Goal: Information Seeking & Learning: Learn about a topic

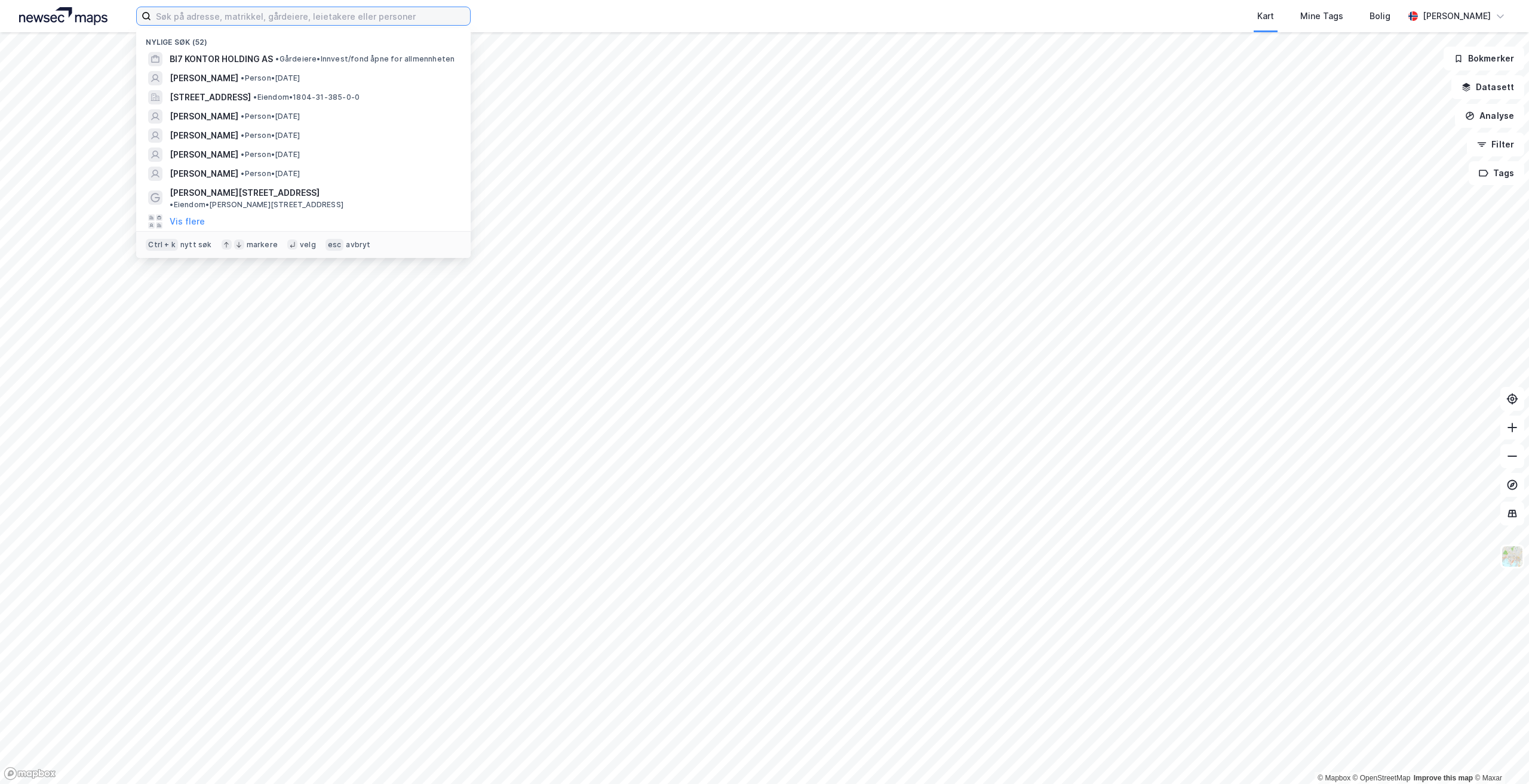
click at [265, 16] on input at bounding box center [310, 16] width 319 height 18
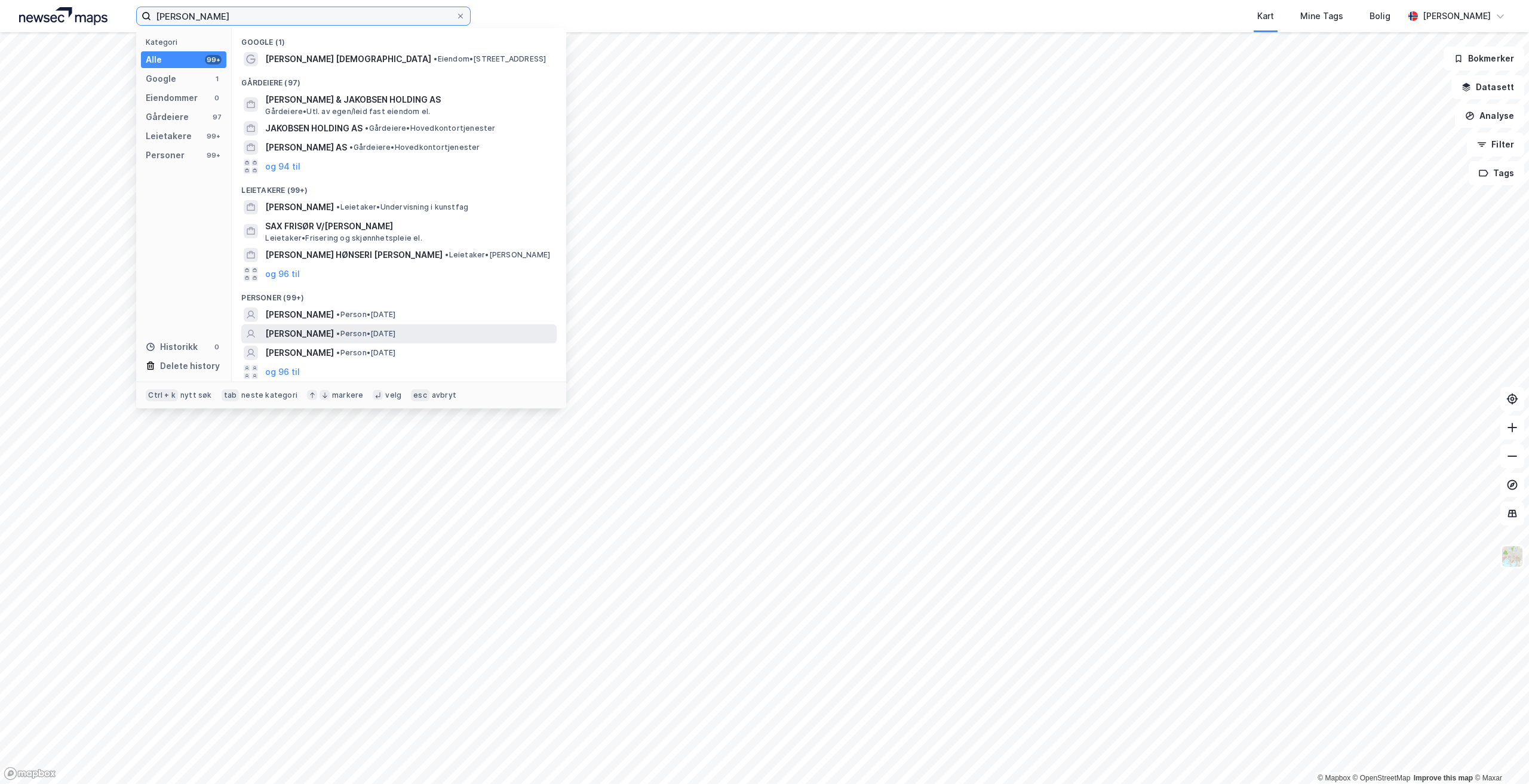
type input "[PERSON_NAME]"
click at [395, 333] on span "• Person • [DATE]" at bounding box center [366, 333] width 59 height 9
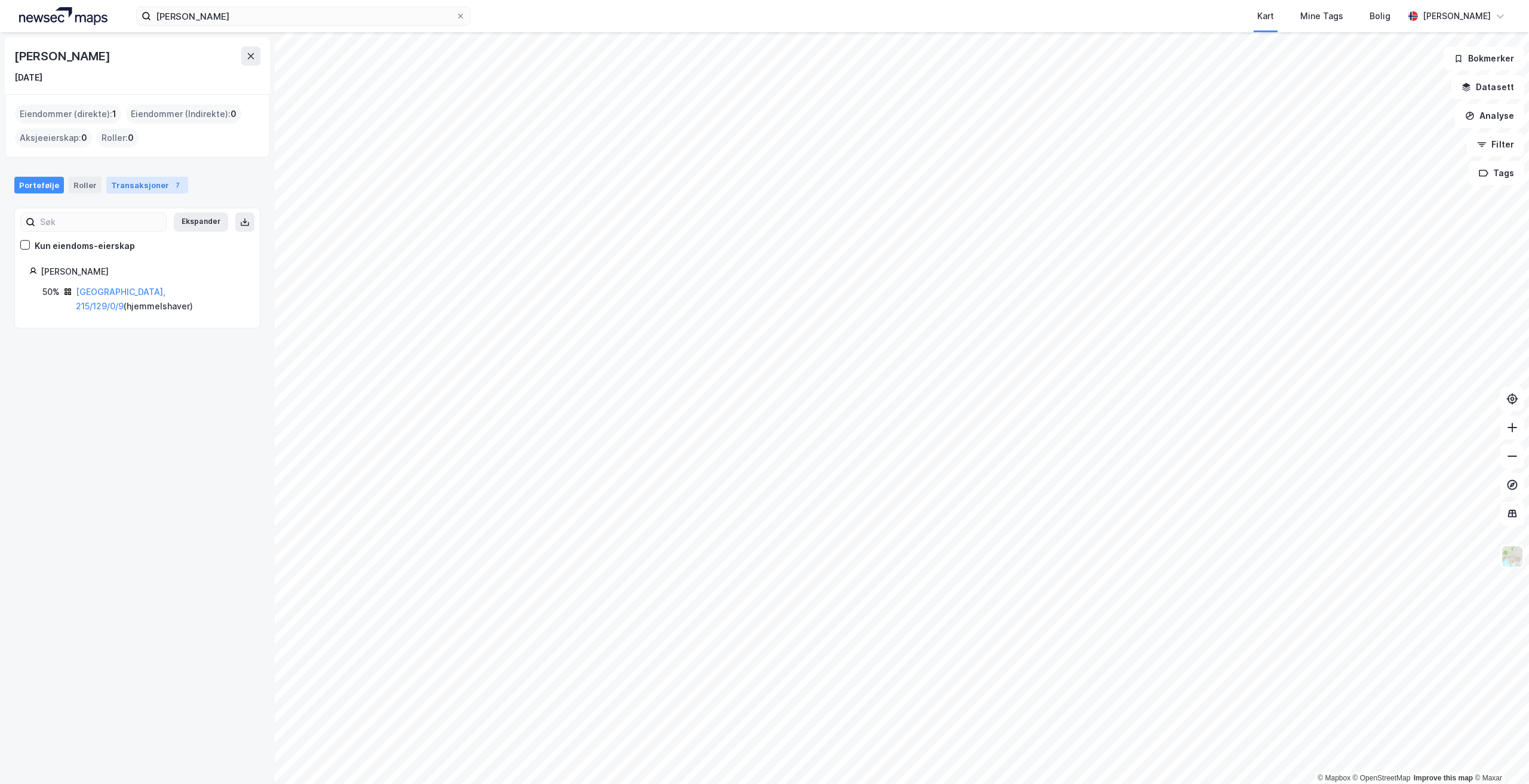
click at [130, 184] on div "Transaksjoner 7" at bounding box center [147, 185] width 82 height 17
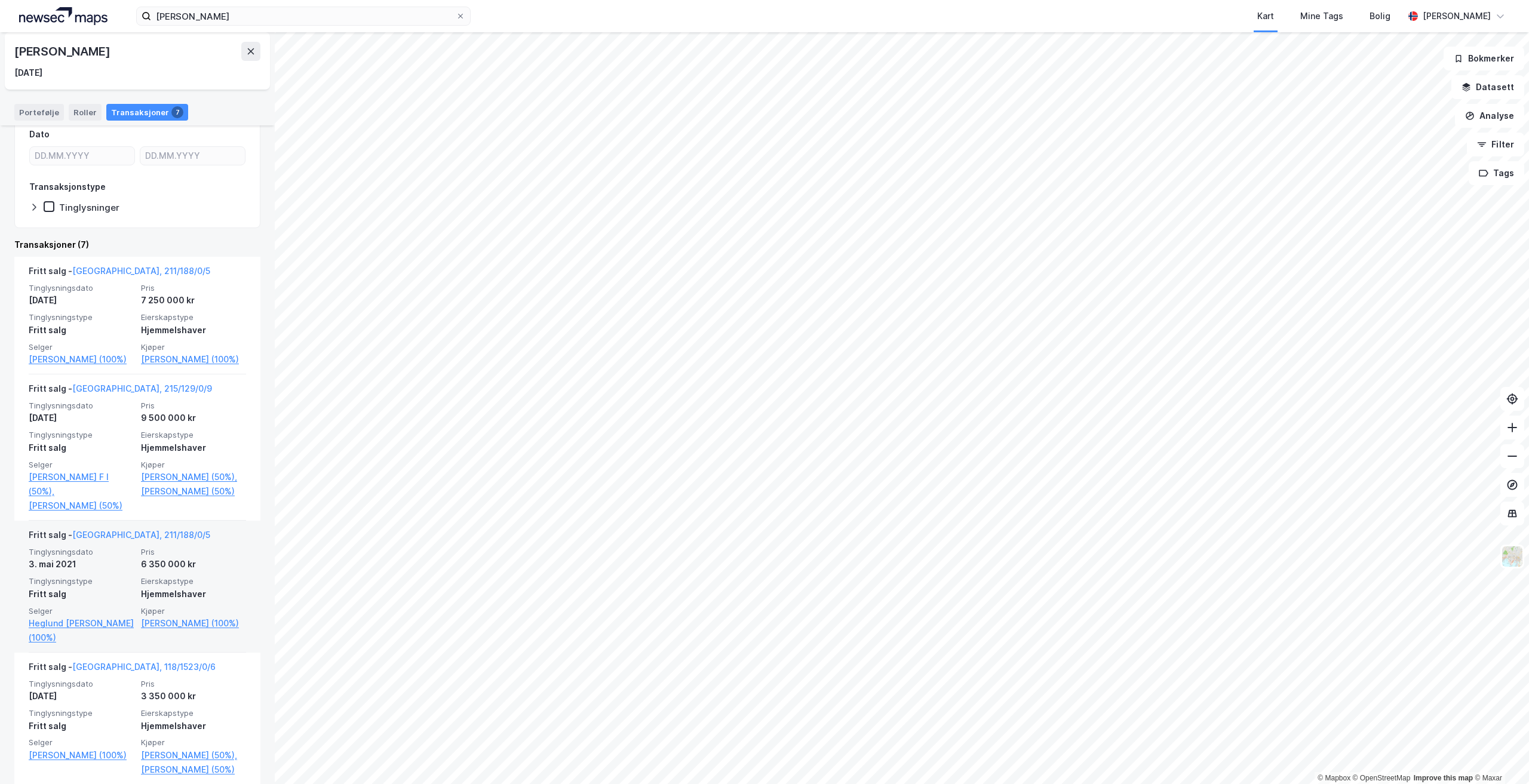
scroll to position [119, 0]
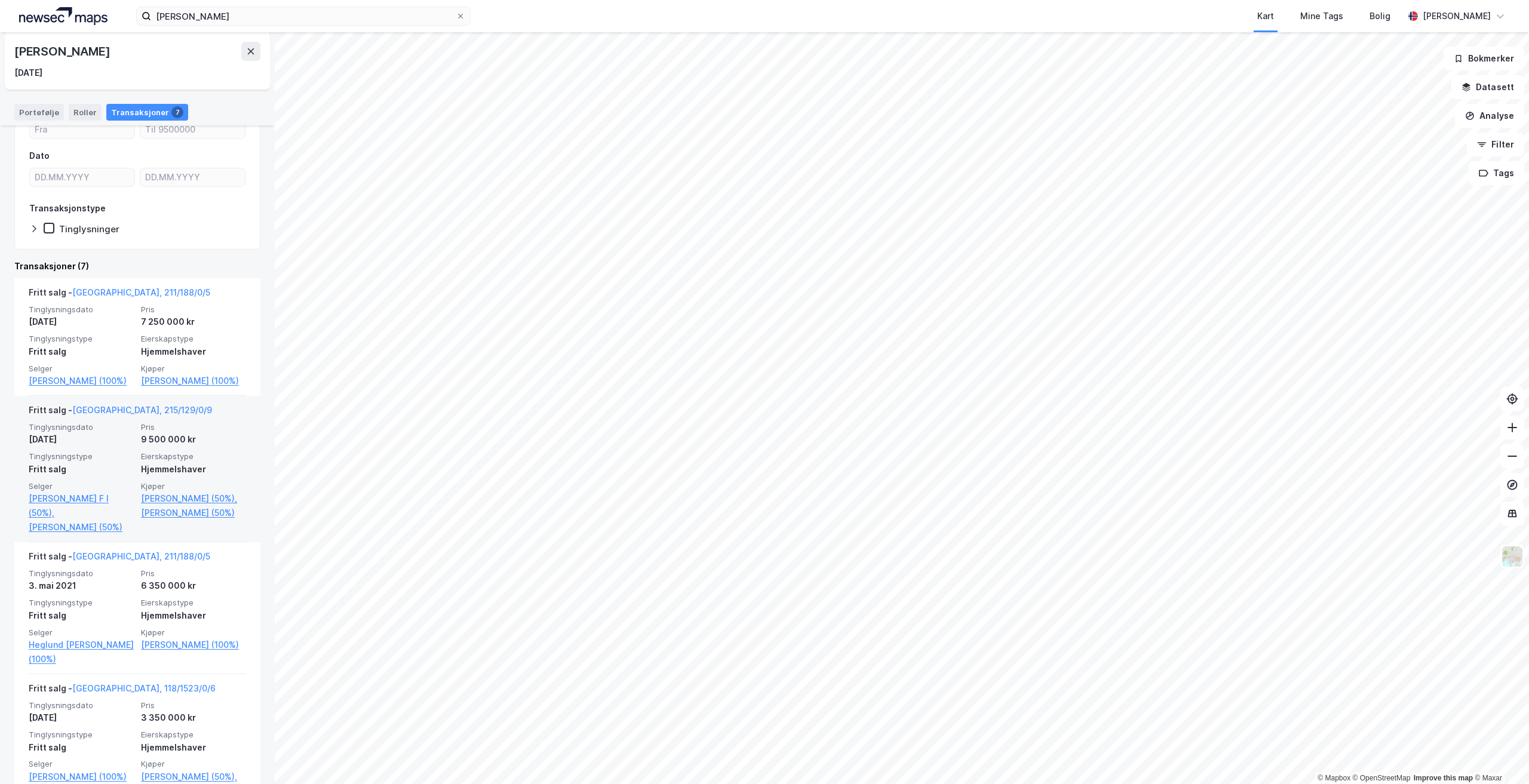
click at [180, 443] on div "9 500 000 kr" at bounding box center [194, 439] width 105 height 14
click at [116, 410] on link "[GEOGRAPHIC_DATA], 215/129/0/9" at bounding box center [142, 409] width 140 height 10
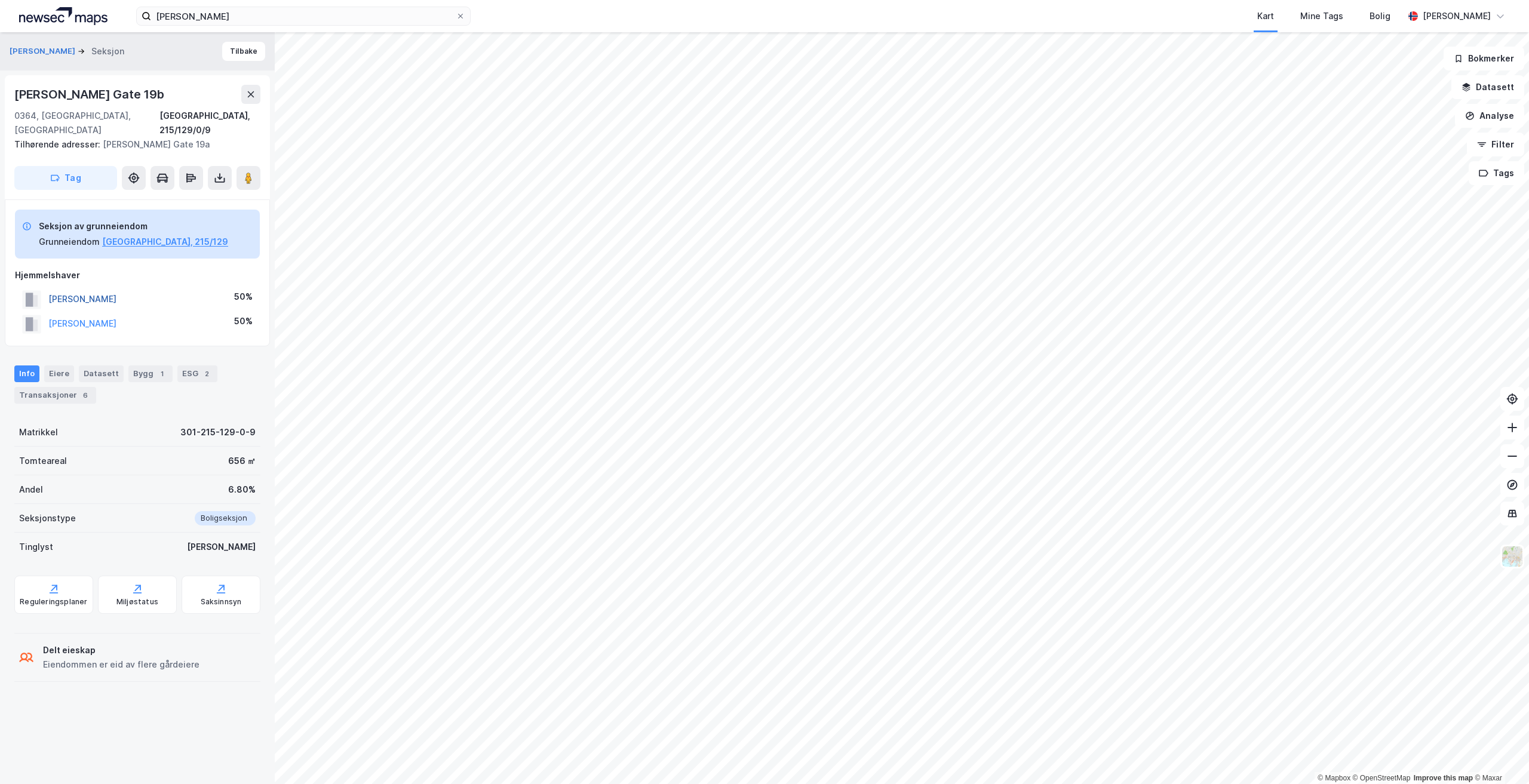
click at [0, 0] on button "[PERSON_NAME]" at bounding box center [0, 0] width 0 height 0
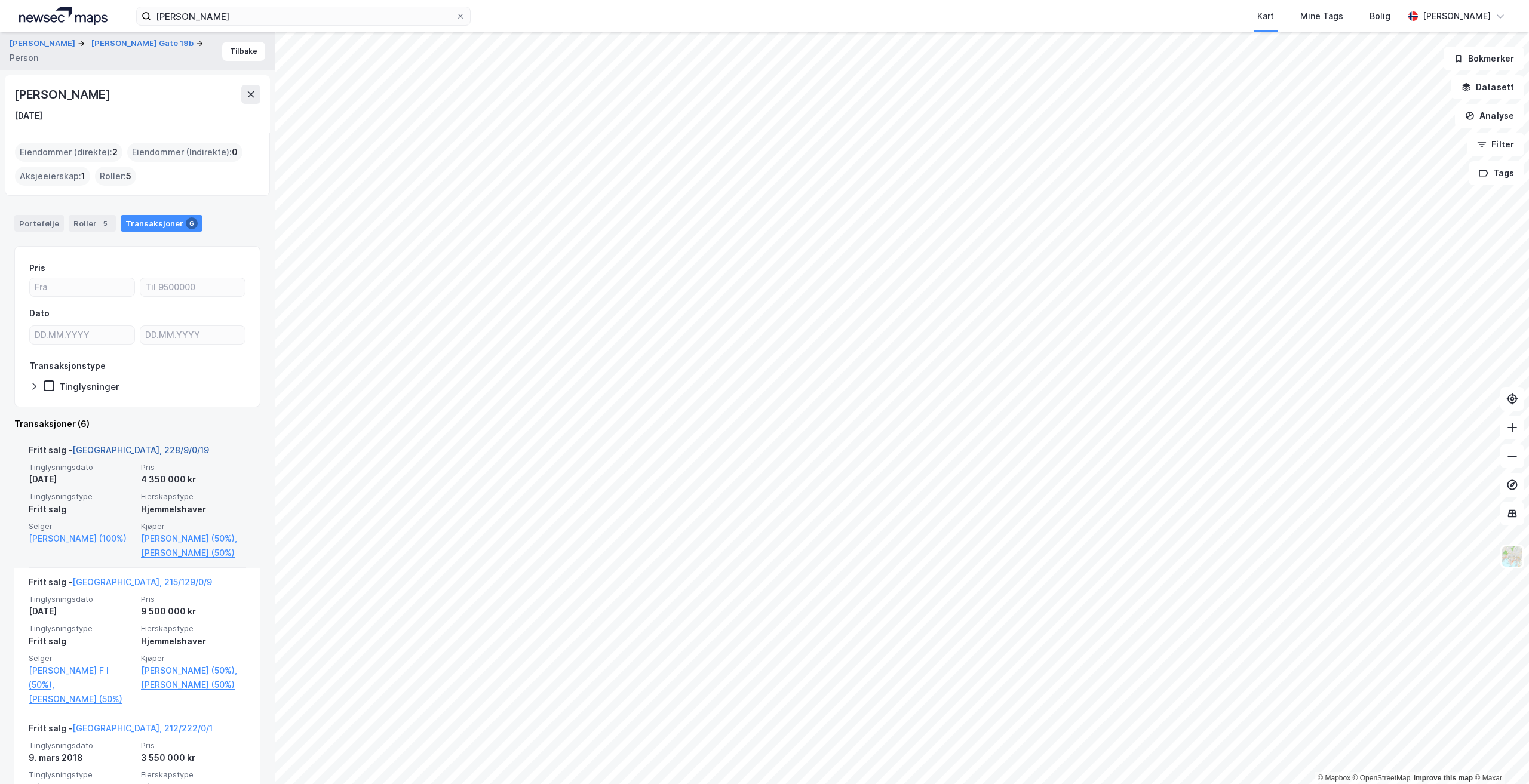
click at [124, 448] on link "[GEOGRAPHIC_DATA], 228/9/0/19" at bounding box center [141, 450] width 137 height 10
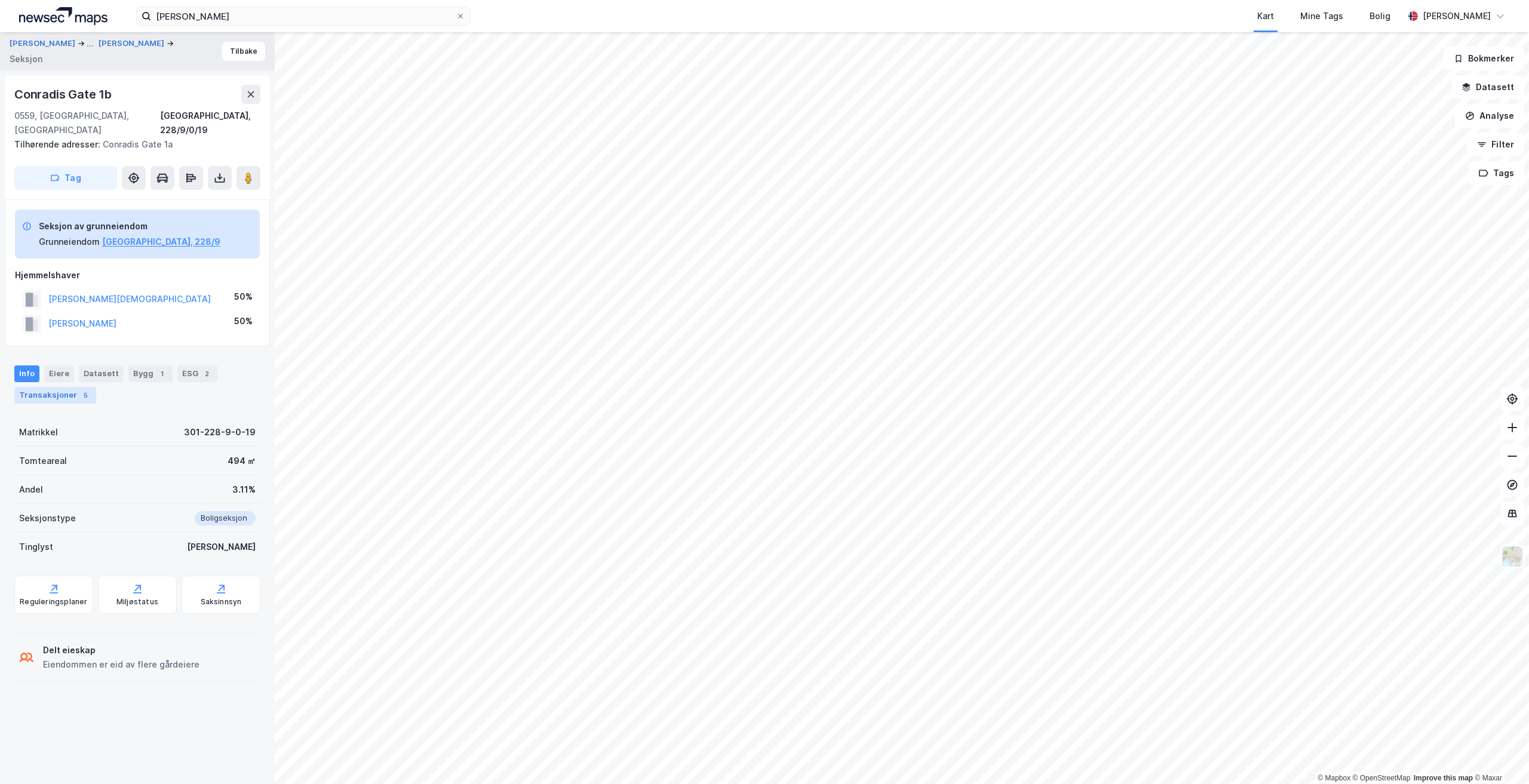
click at [74, 387] on div "Transaksjoner 5" at bounding box center [55, 395] width 82 height 17
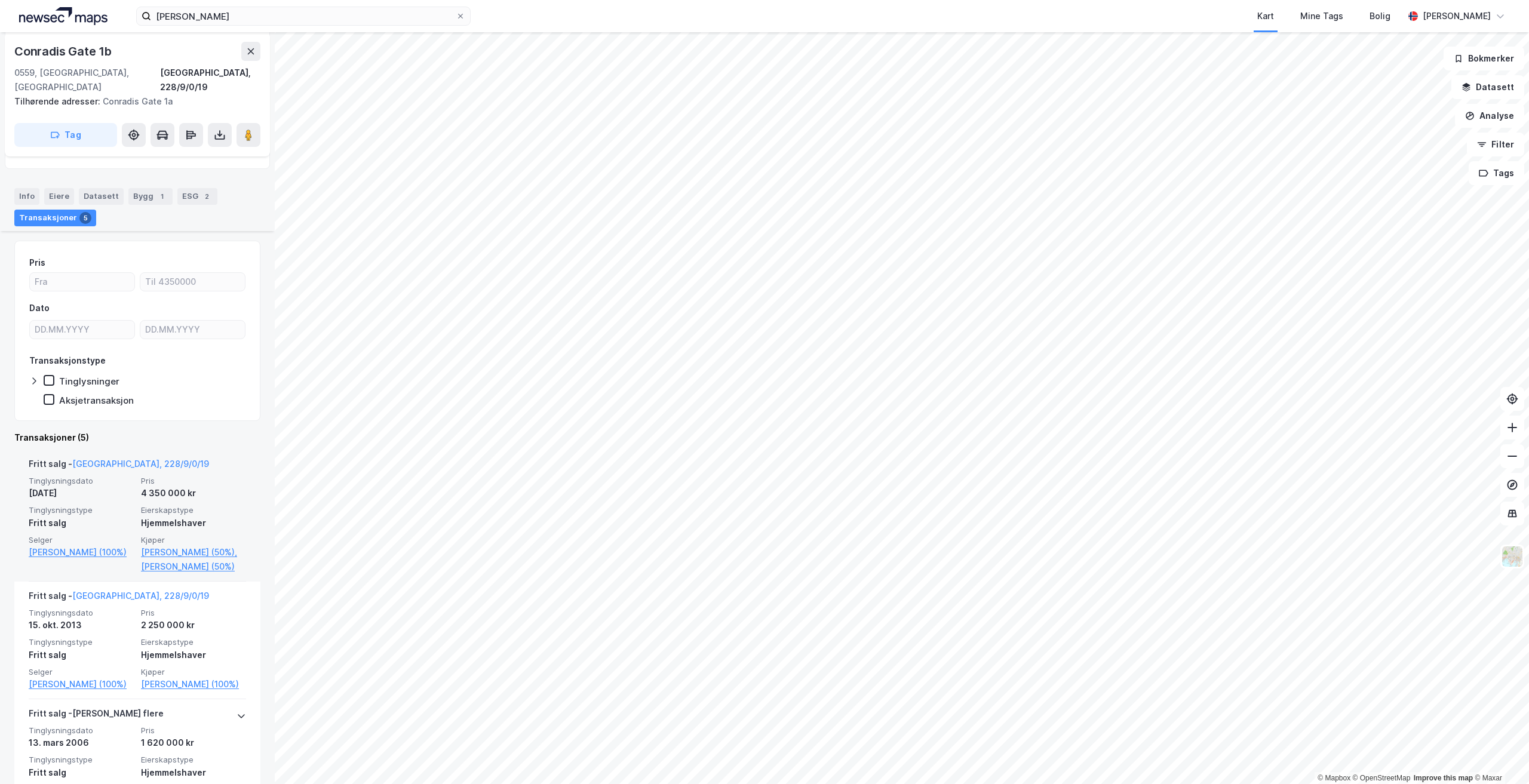
scroll to position [239, 0]
